Goal: Task Accomplishment & Management: Use online tool/utility

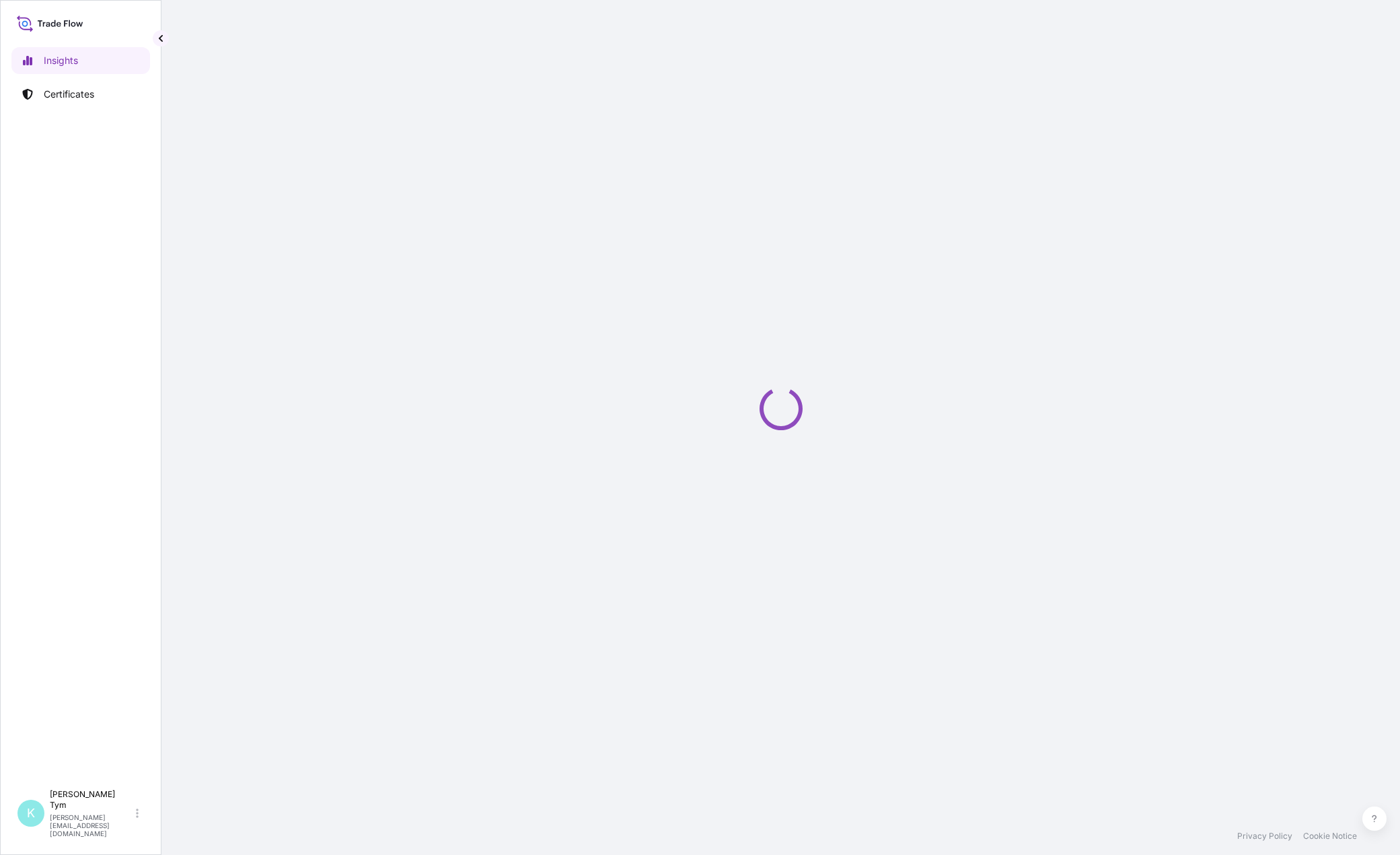
select select "2025"
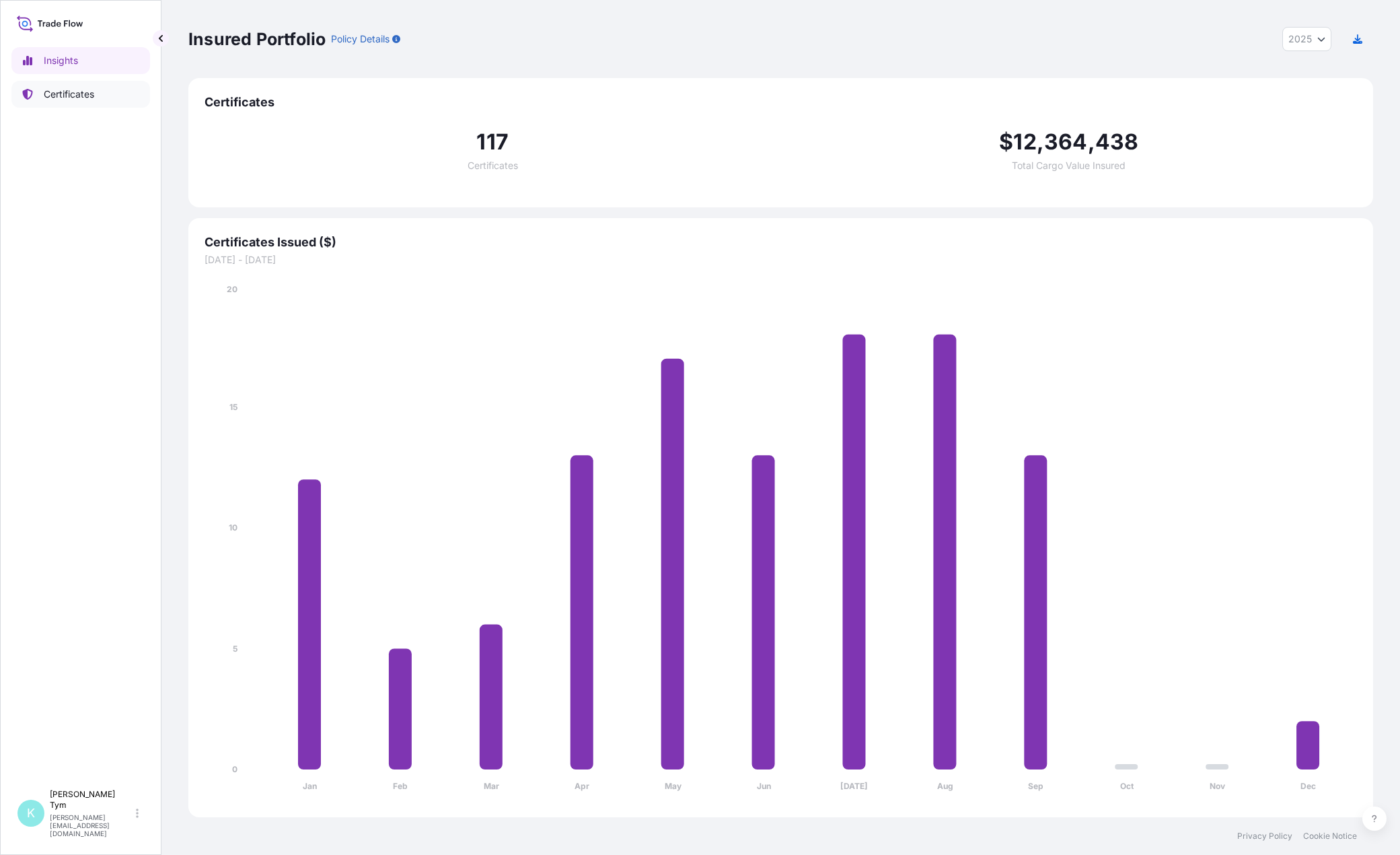
click at [70, 94] on p "Certificates" at bounding box center [69, 94] width 51 height 14
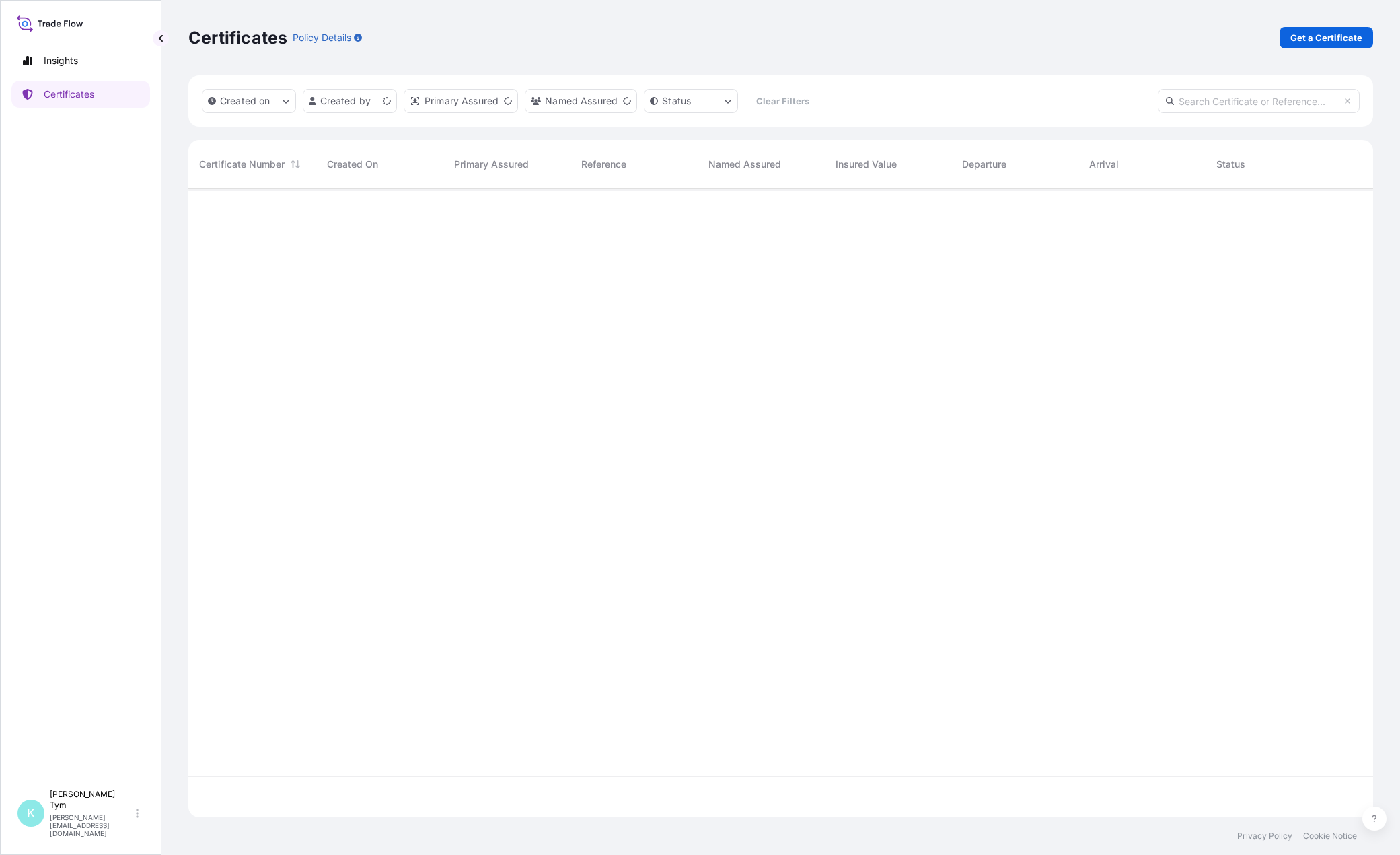
scroll to position [626, 1175]
click at [1213, 104] on input "text" at bounding box center [1259, 101] width 202 height 25
type input "FORC"
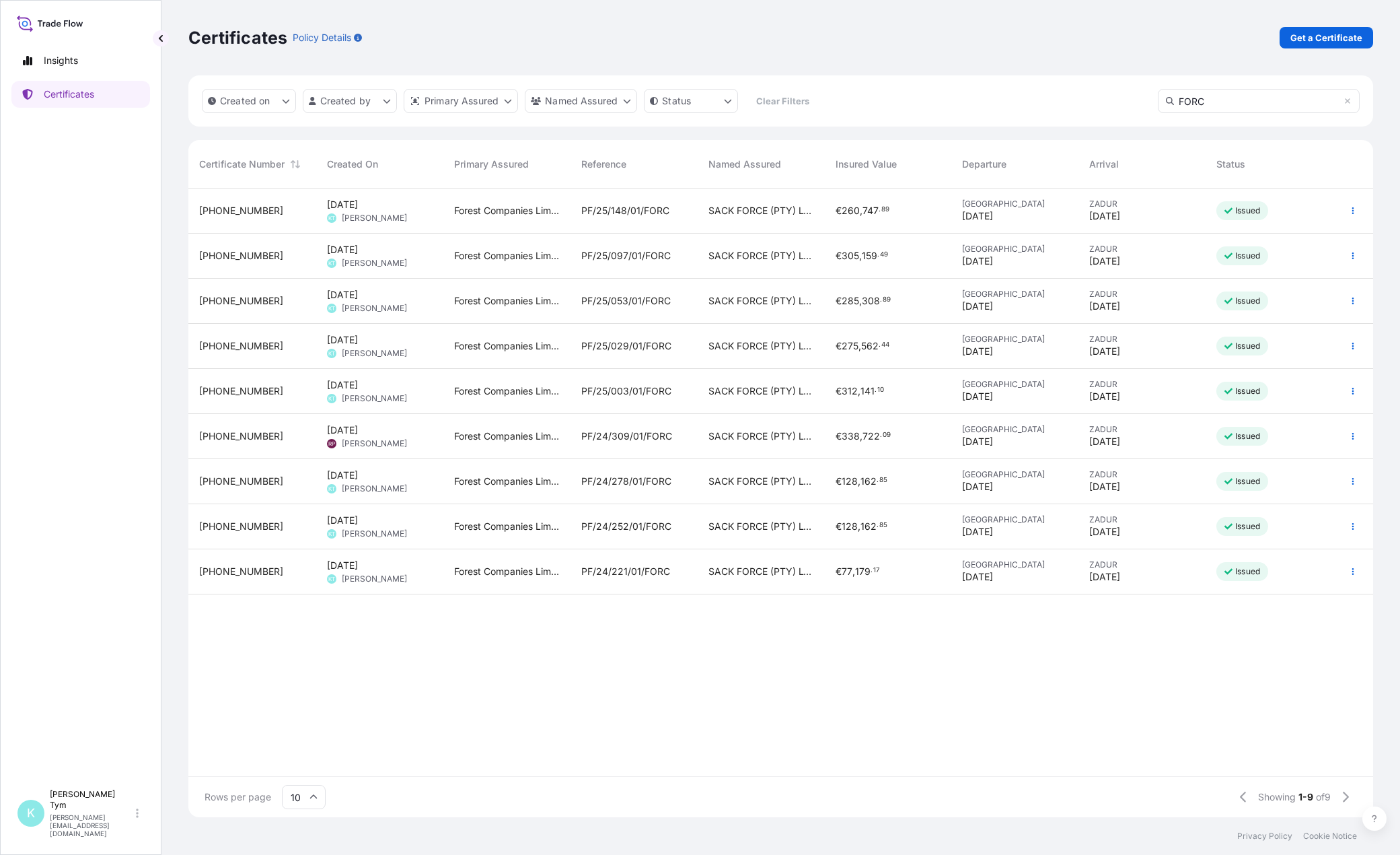
click at [623, 210] on span "PF/25/148/01/FORC" at bounding box center [626, 211] width 88 height 14
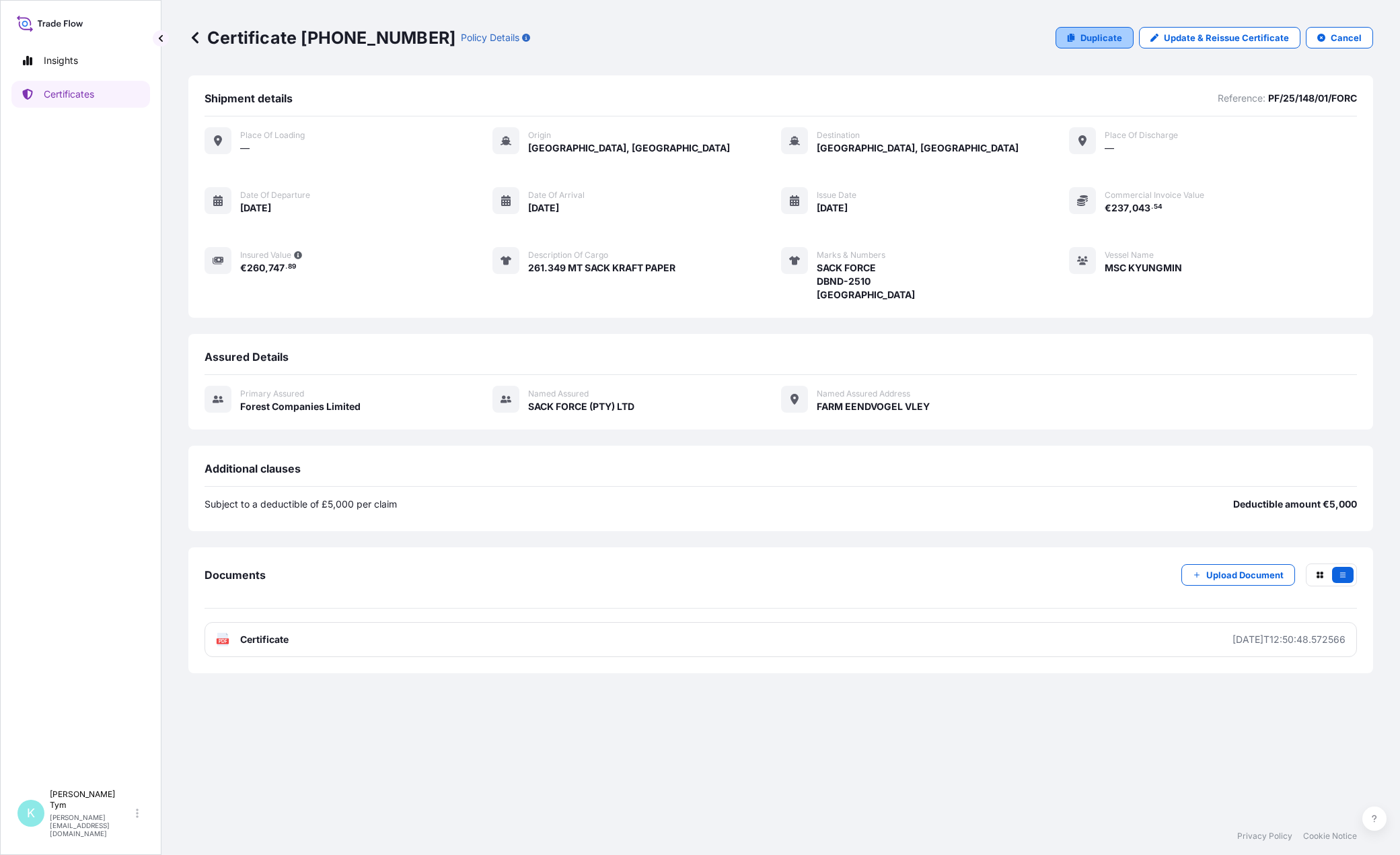
click at [1122, 39] on p "Duplicate" at bounding box center [1101, 38] width 41 height 14
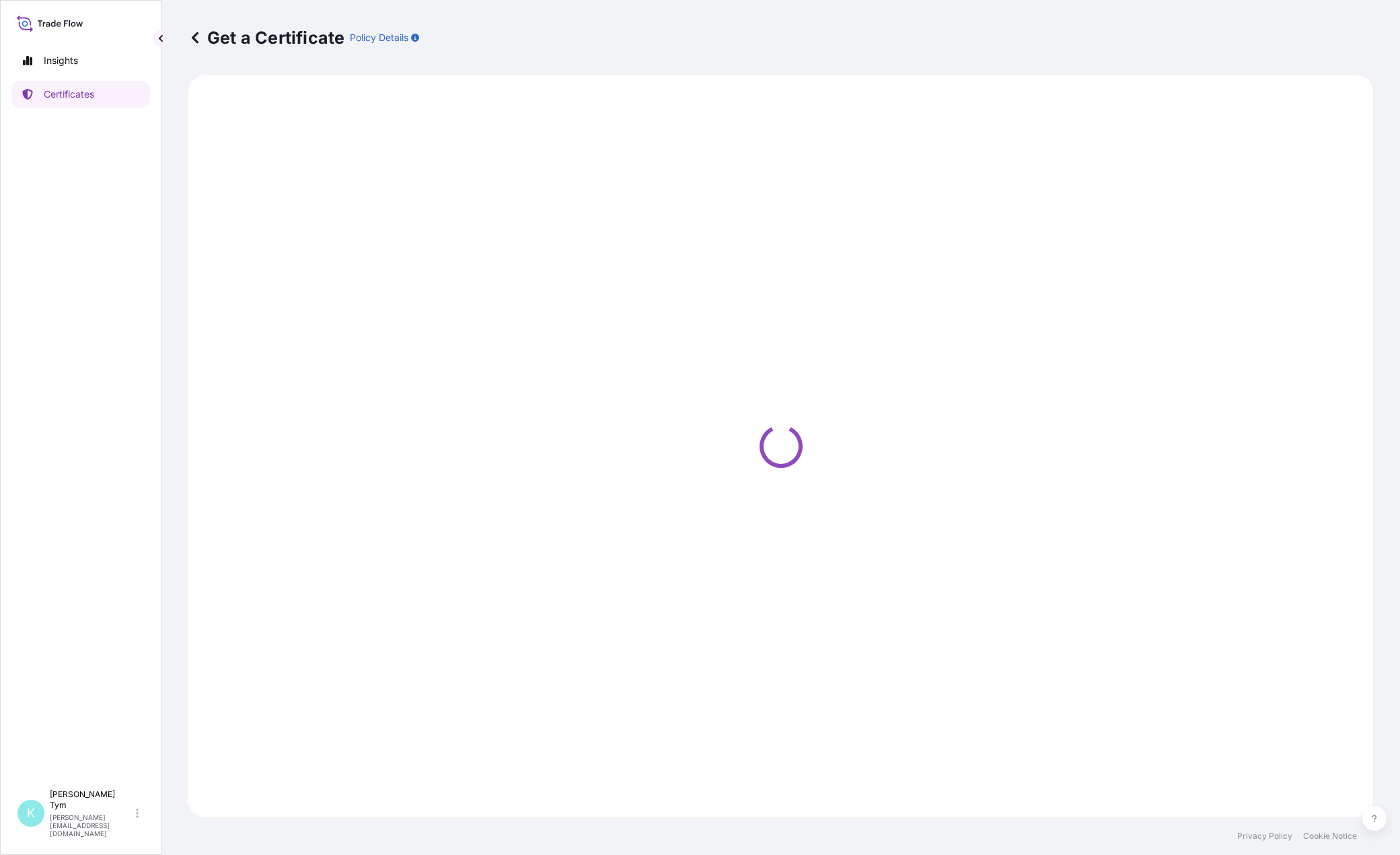
select select "Ocean Vessel"
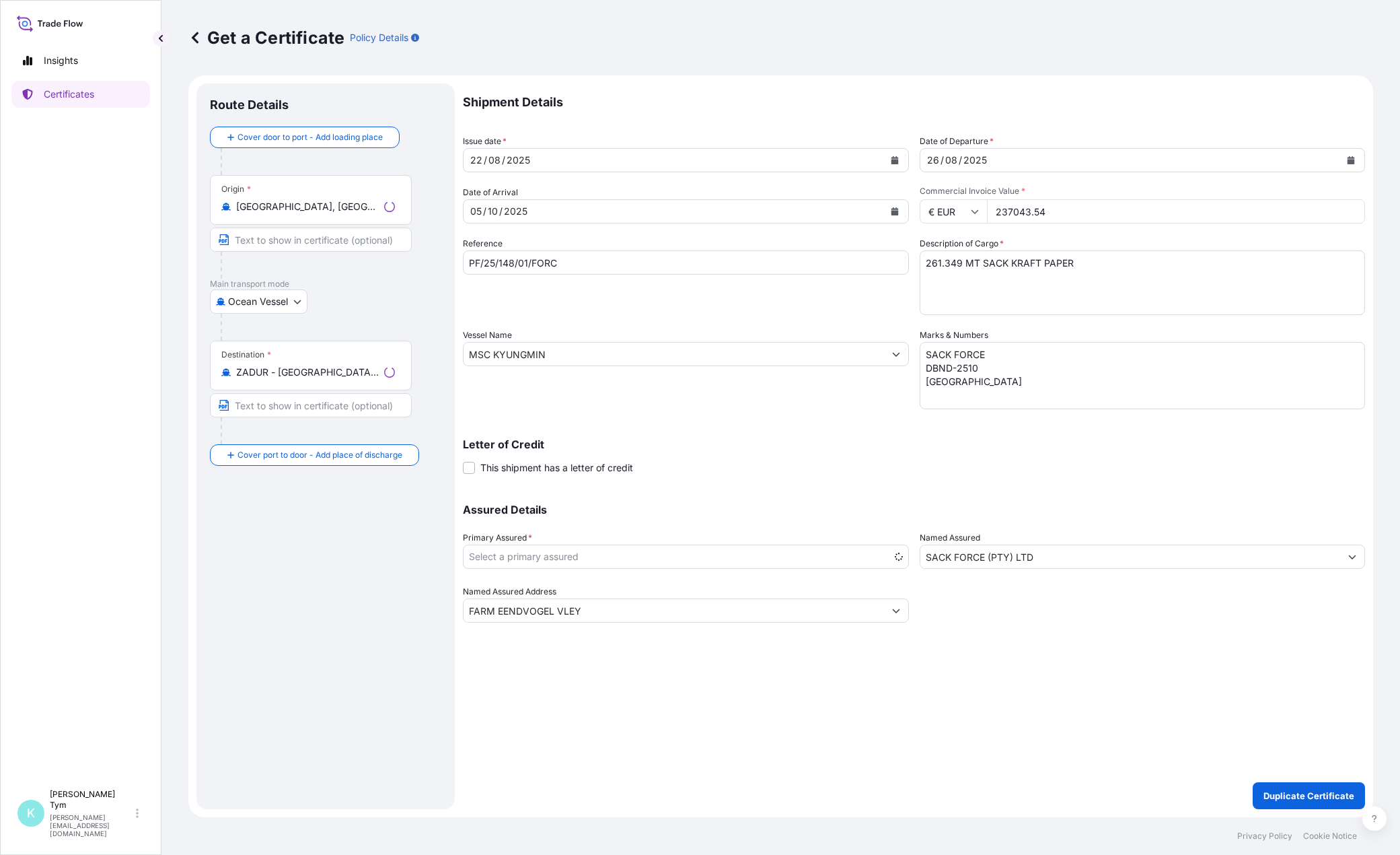
select select "31422"
click at [900, 211] on button "Calendar" at bounding box center [894, 211] width 21 height 21
click at [588, 405] on div "31" at bounding box center [588, 402] width 25 height 25
click at [1354, 160] on icon "Calendar" at bounding box center [1351, 161] width 8 height 8
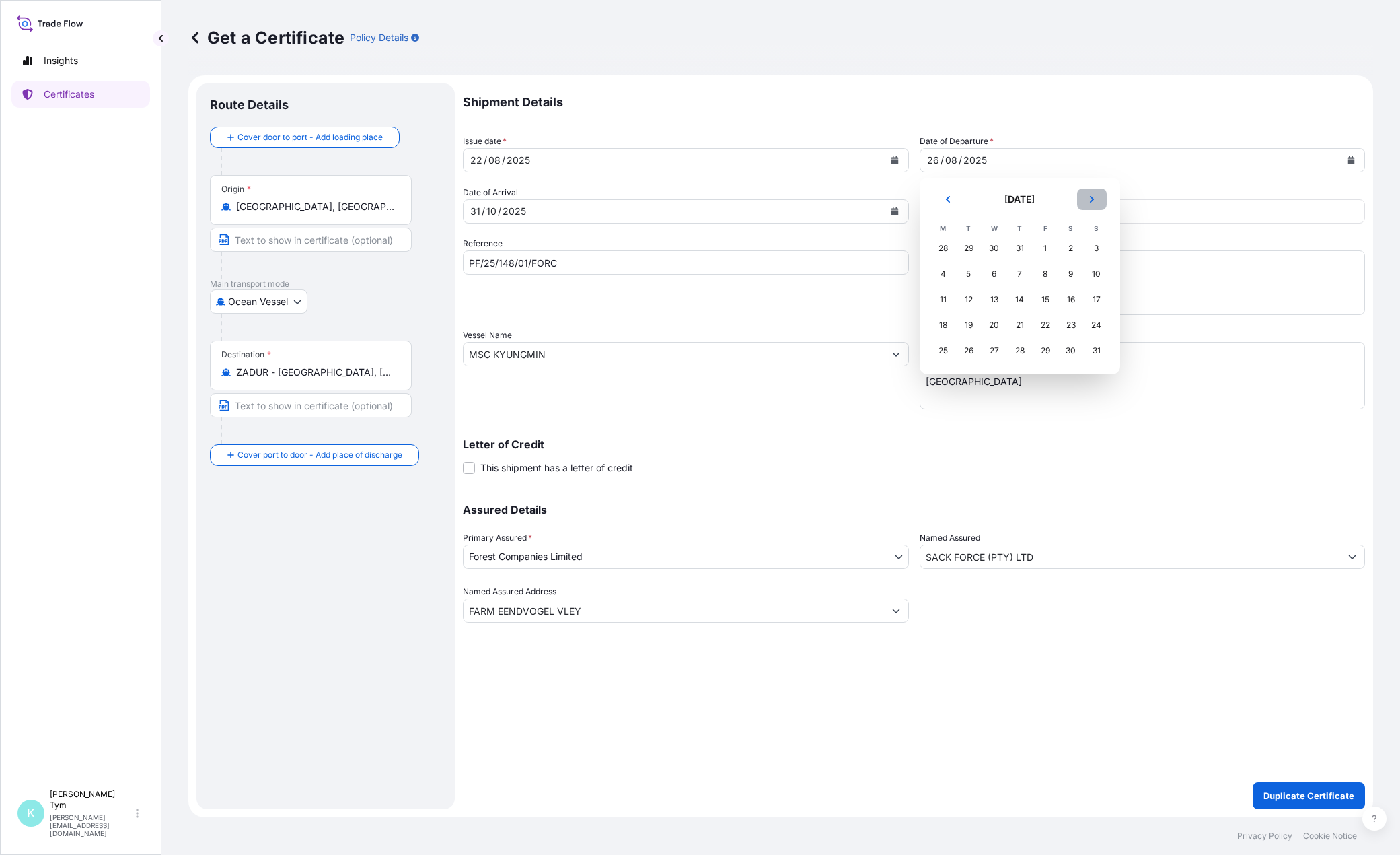
click at [1090, 200] on icon "Next" at bounding box center [1092, 200] width 8 height 8
click at [1021, 328] on div "25" at bounding box center [1020, 325] width 25 height 25
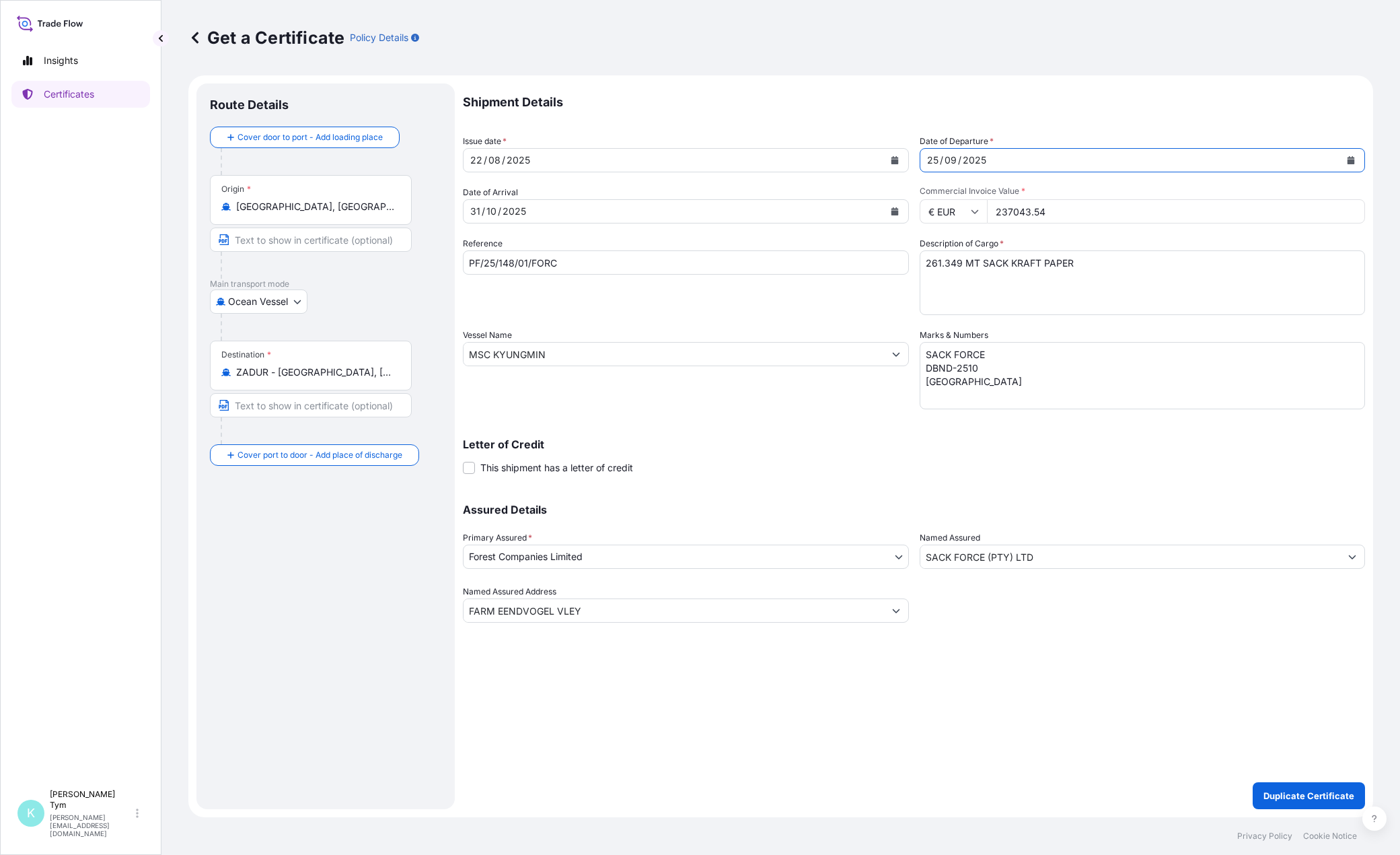
click at [897, 160] on icon "Calendar" at bounding box center [894, 161] width 8 height 8
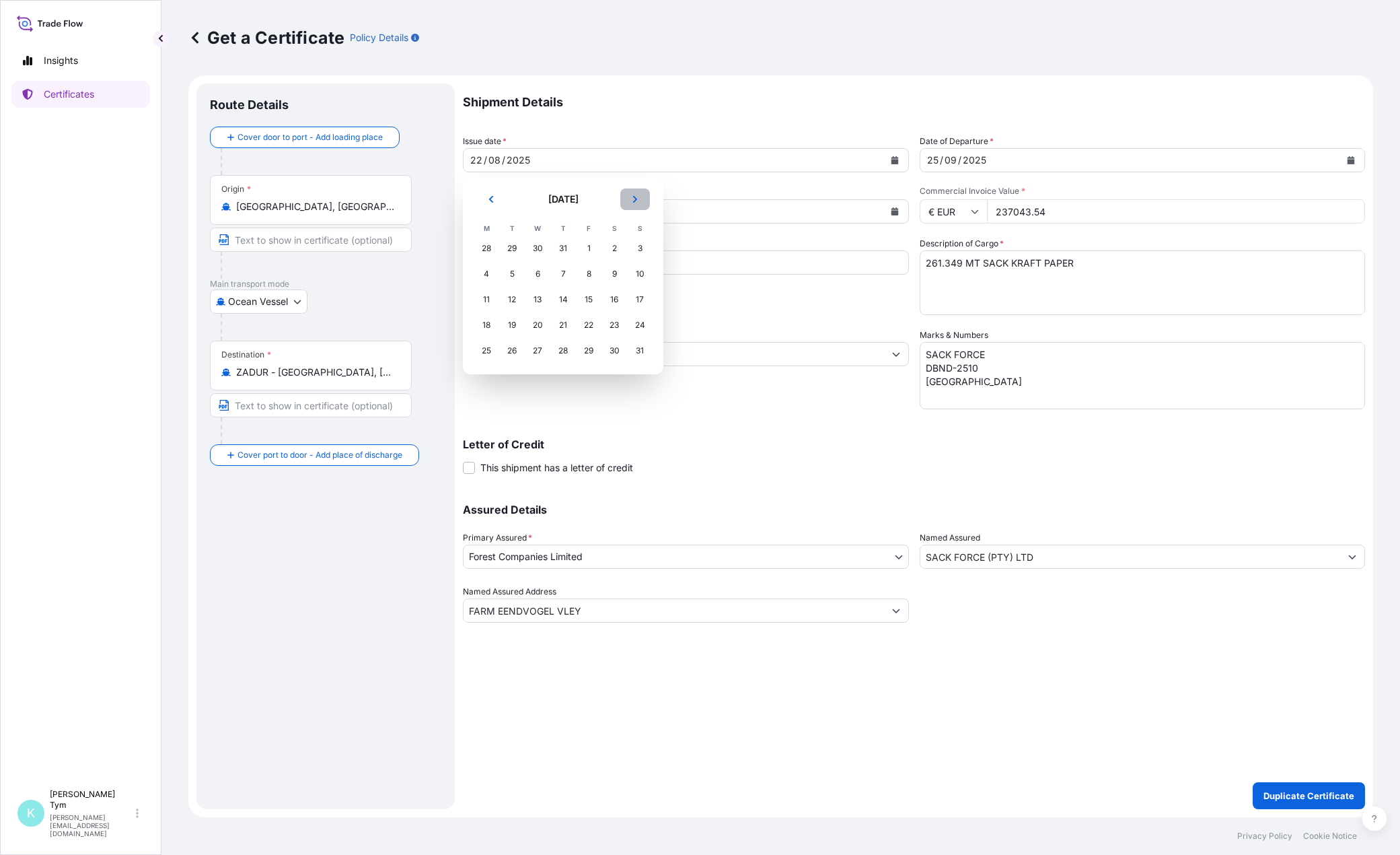
click at [637, 196] on icon "Next" at bounding box center [636, 200] width 8 height 8
click at [588, 299] on div "19" at bounding box center [588, 299] width 25 height 25
drag, startPoint x: 1070, startPoint y: 208, endPoint x: 969, endPoint y: 212, distance: 101.1
click at [969, 212] on div "€ EUR 237043.54" at bounding box center [1143, 211] width 446 height 25
type input "183885.07"
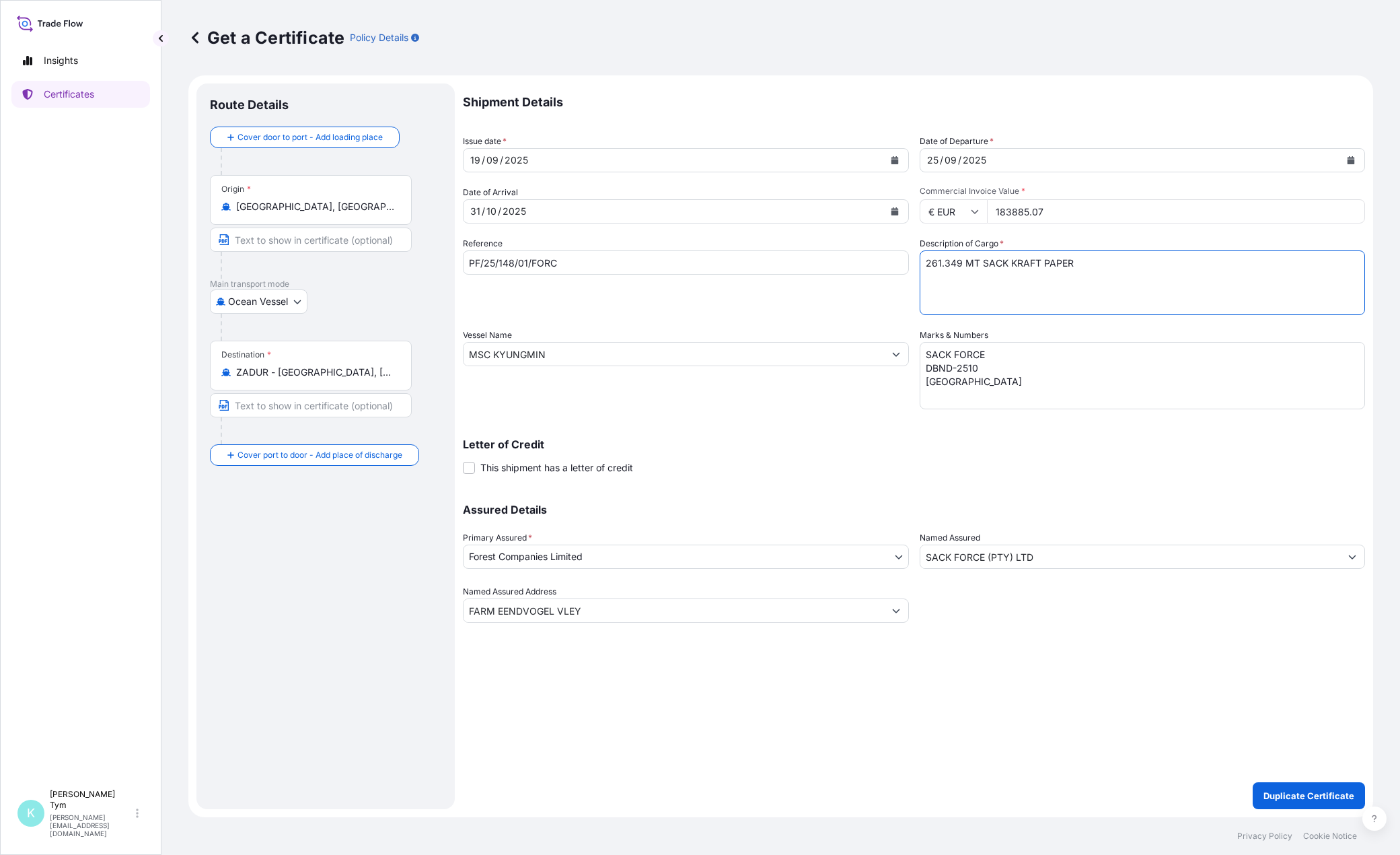
drag, startPoint x: 958, startPoint y: 259, endPoint x: 901, endPoint y: 260, distance: 57.0
click at [901, 260] on div "Shipment Details Issue date * [DATE] Date of Departure * [DATE] Date of Arrival…" at bounding box center [914, 354] width 902 height 540
type textarea "205.688 MT SACK KRAFT PAPER"
click at [504, 266] on input "PF/25/148/01/FORC" at bounding box center [686, 262] width 446 height 25
type input "PF/25/194/01/FORC"
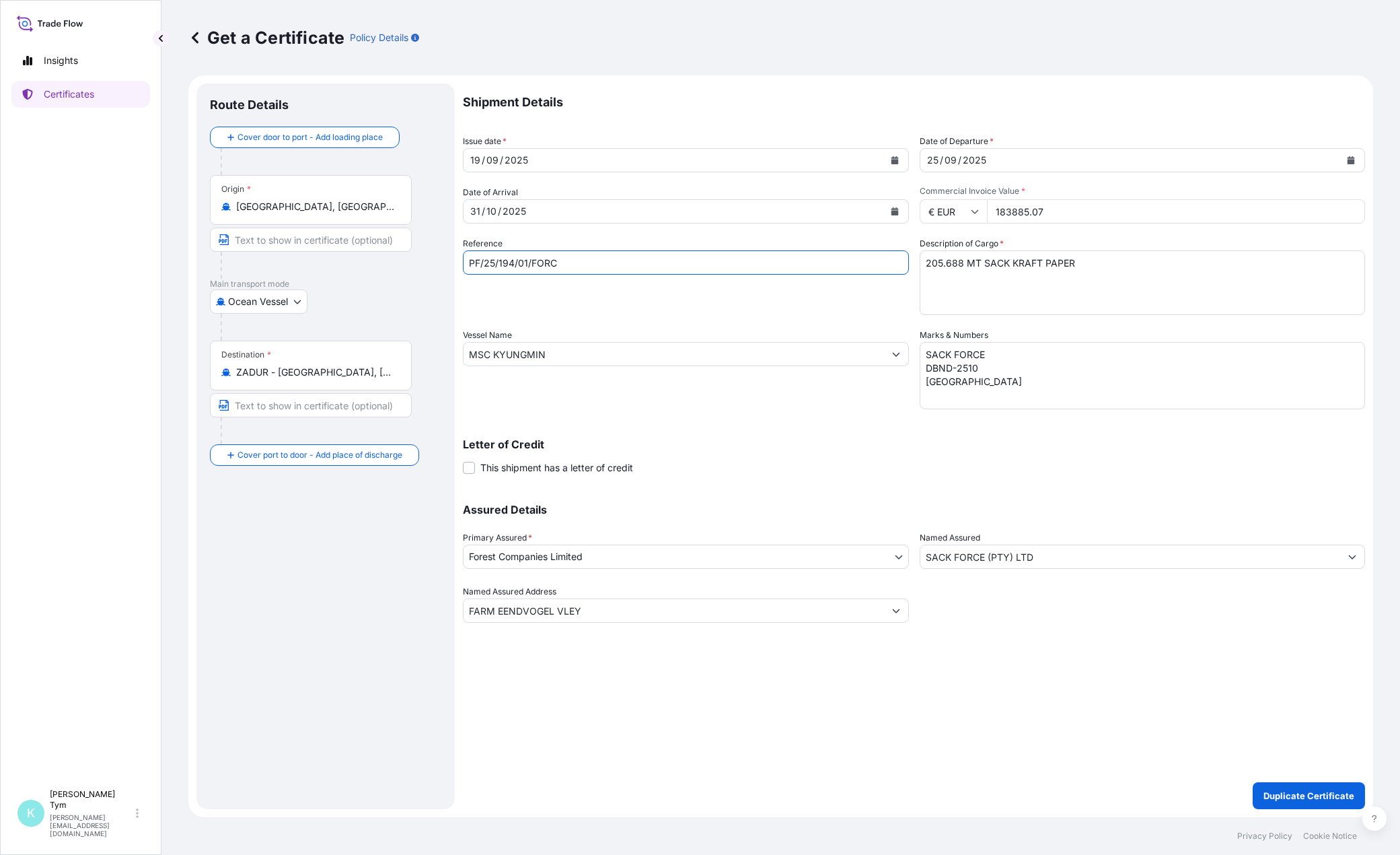
click at [998, 369] on textarea "SACK FORCE DBND-2510 [GEOGRAPHIC_DATA]" at bounding box center [1143, 375] width 446 height 68
type textarea "SACK FORCE DBND-2511 [GEOGRAPHIC_DATA]"
click at [1310, 800] on p "Duplicate Certificate" at bounding box center [1309, 796] width 90 height 14
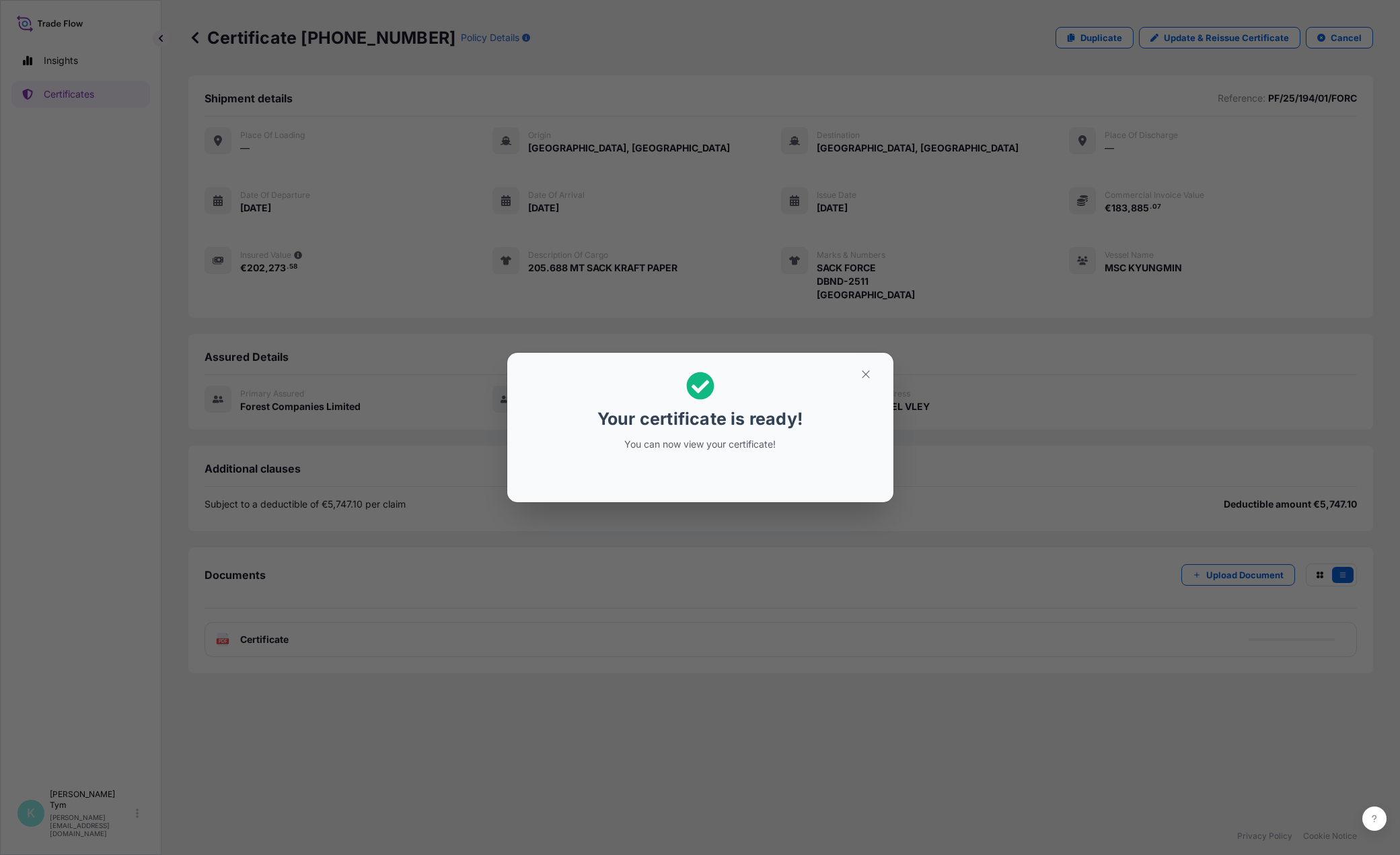
click at [270, 648] on div "Your certificate is ready! You can now view your certificate!" at bounding box center [700, 427] width 1400 height 855
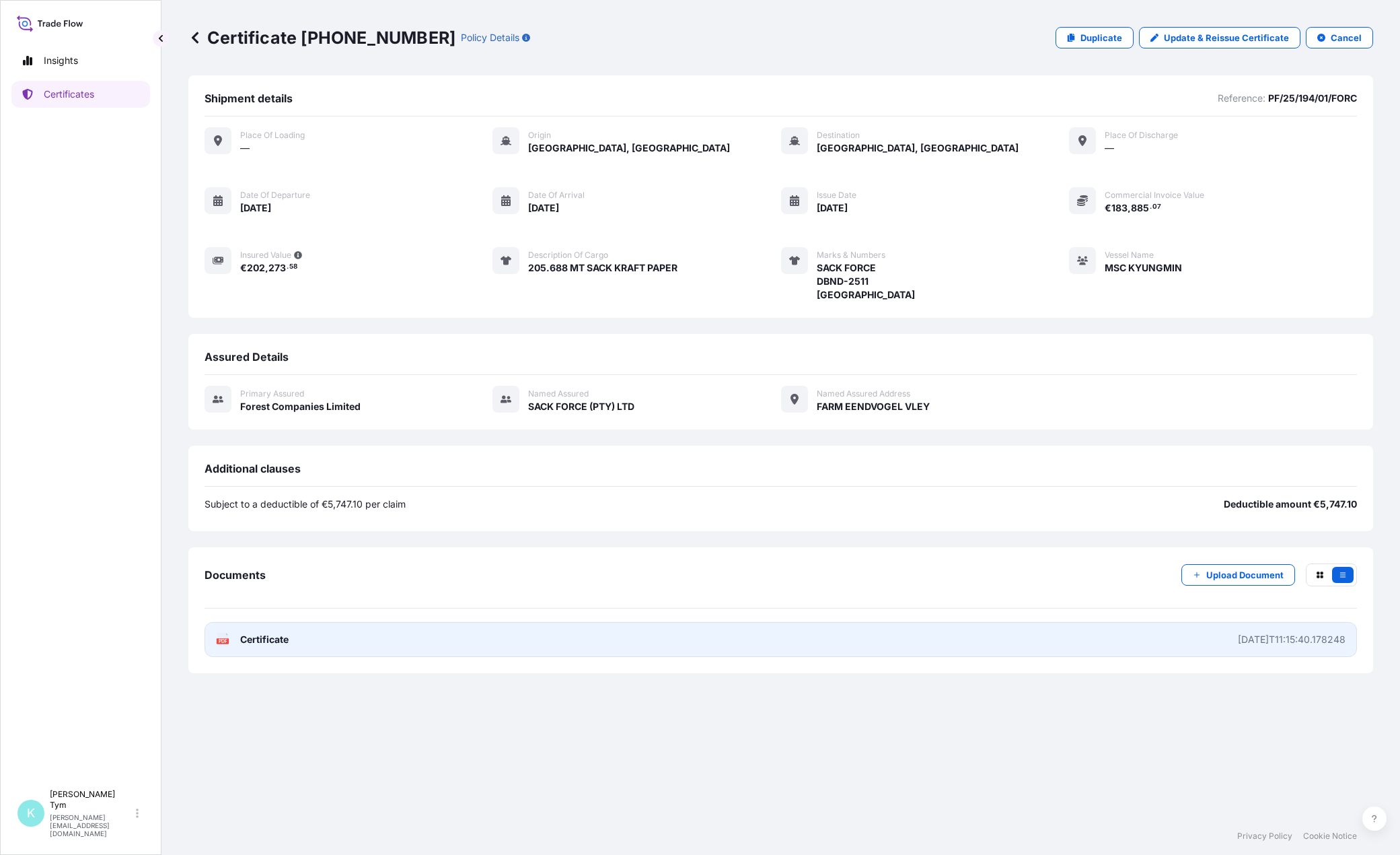
click at [263, 646] on span "Certificate" at bounding box center [264, 639] width 48 height 14
